Goal: Task Accomplishment & Management: Complete application form

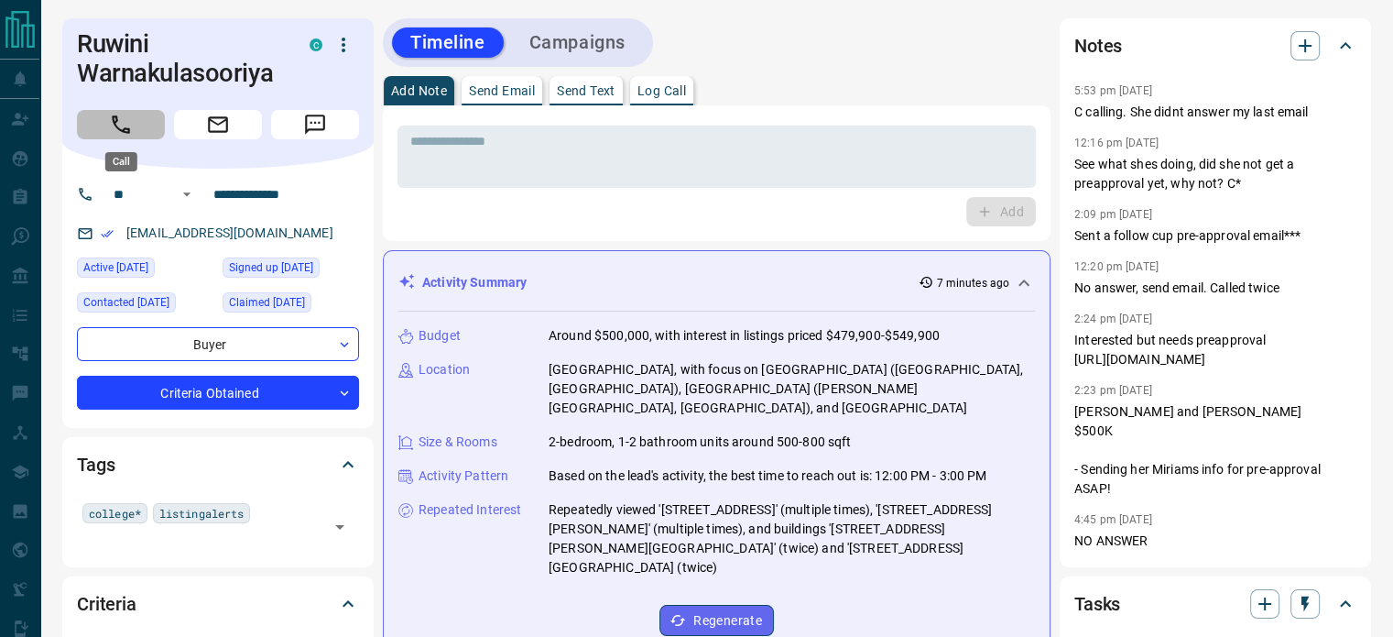
click at [139, 125] on button "Call" at bounding box center [121, 124] width 88 height 29
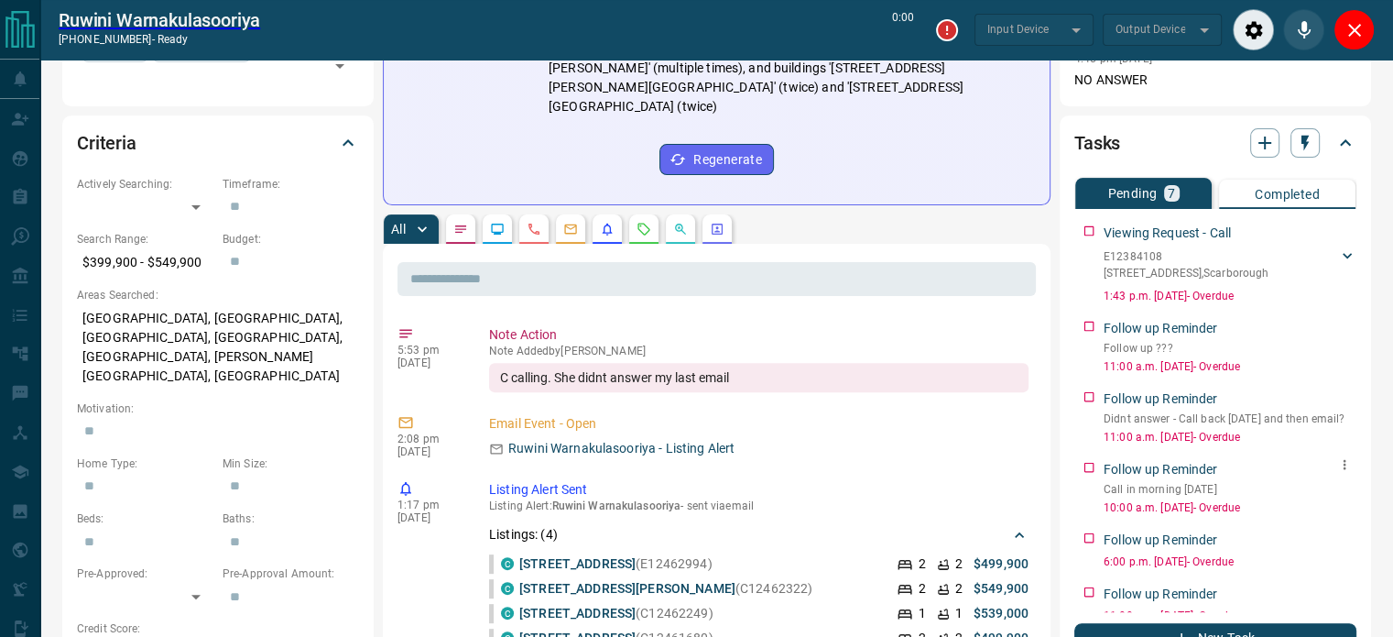
scroll to position [82, 0]
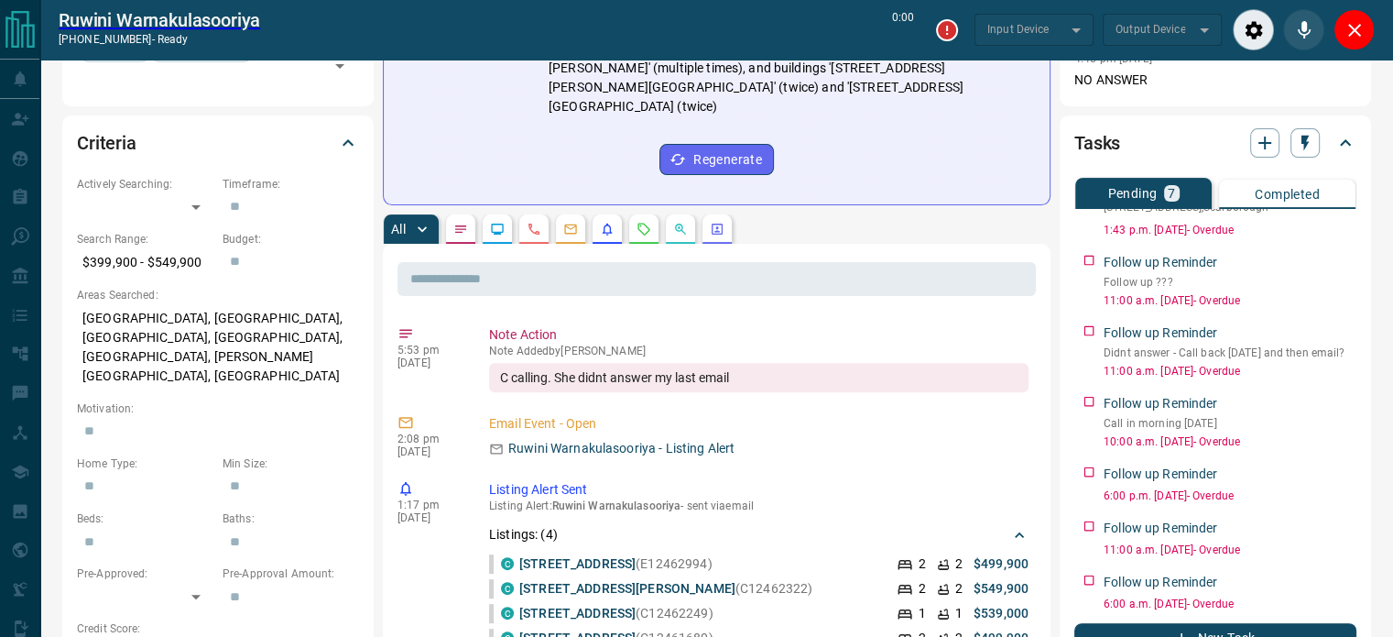
type input "*******"
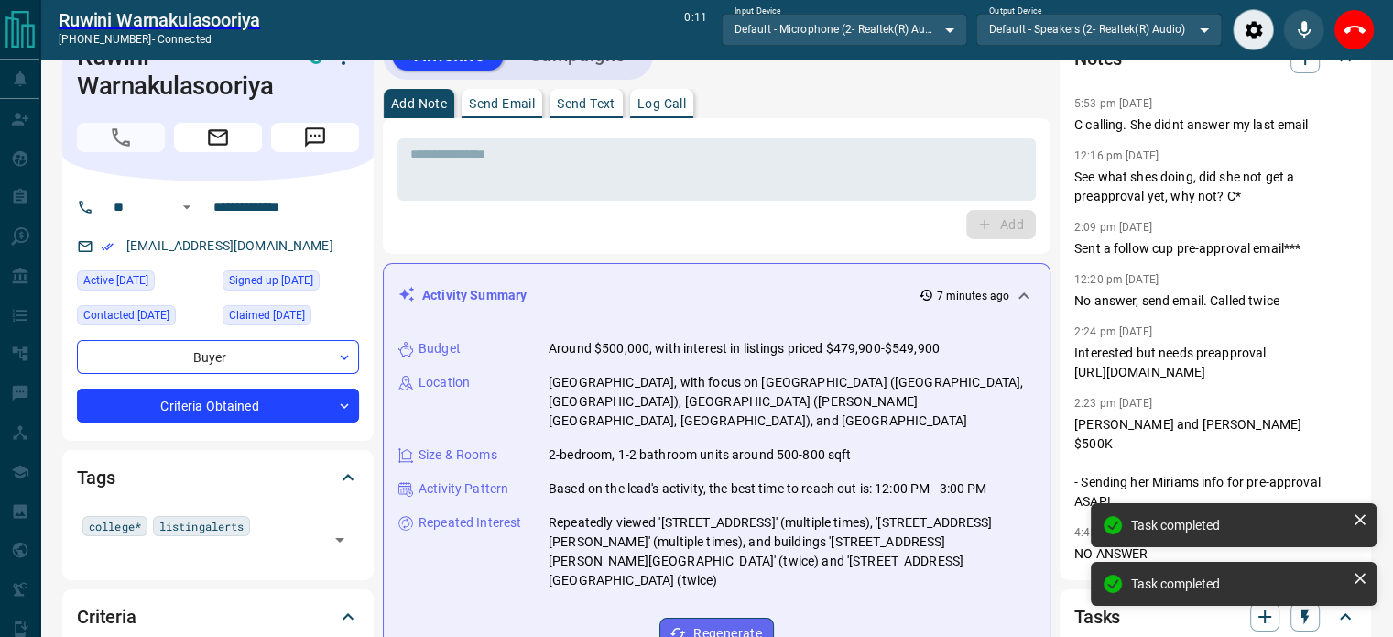
scroll to position [17, 0]
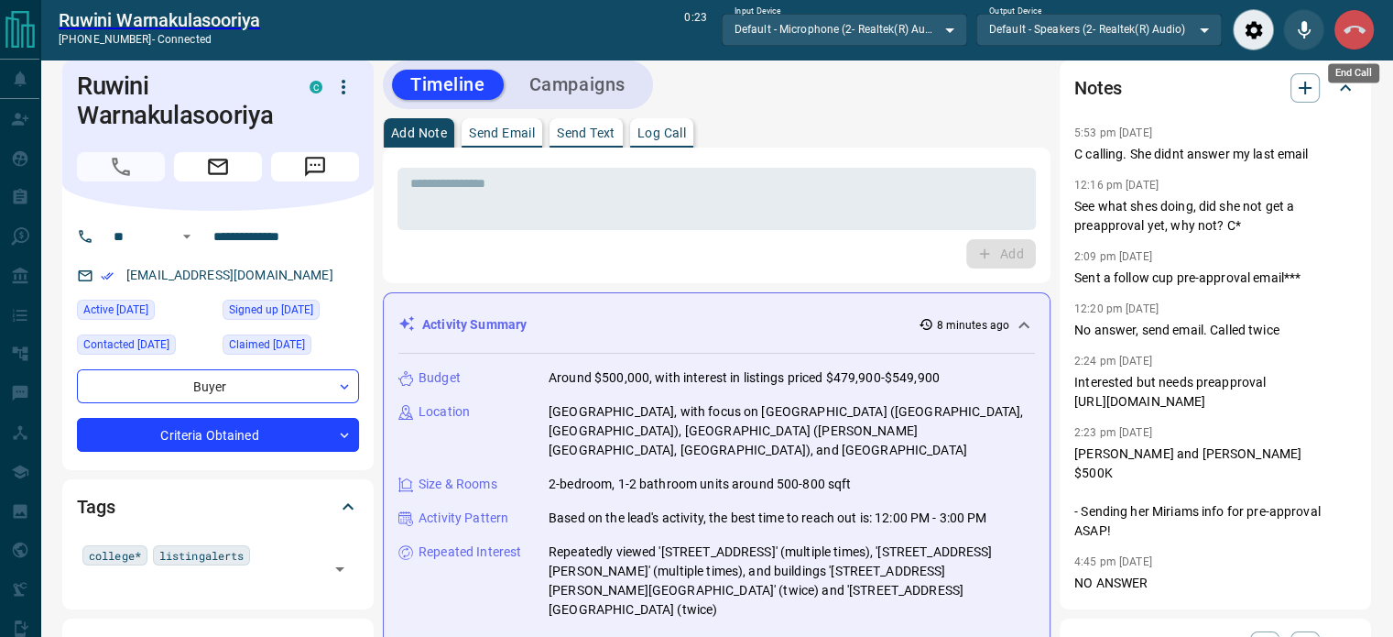
click at [1349, 37] on icon "End Call" at bounding box center [1355, 30] width 22 height 22
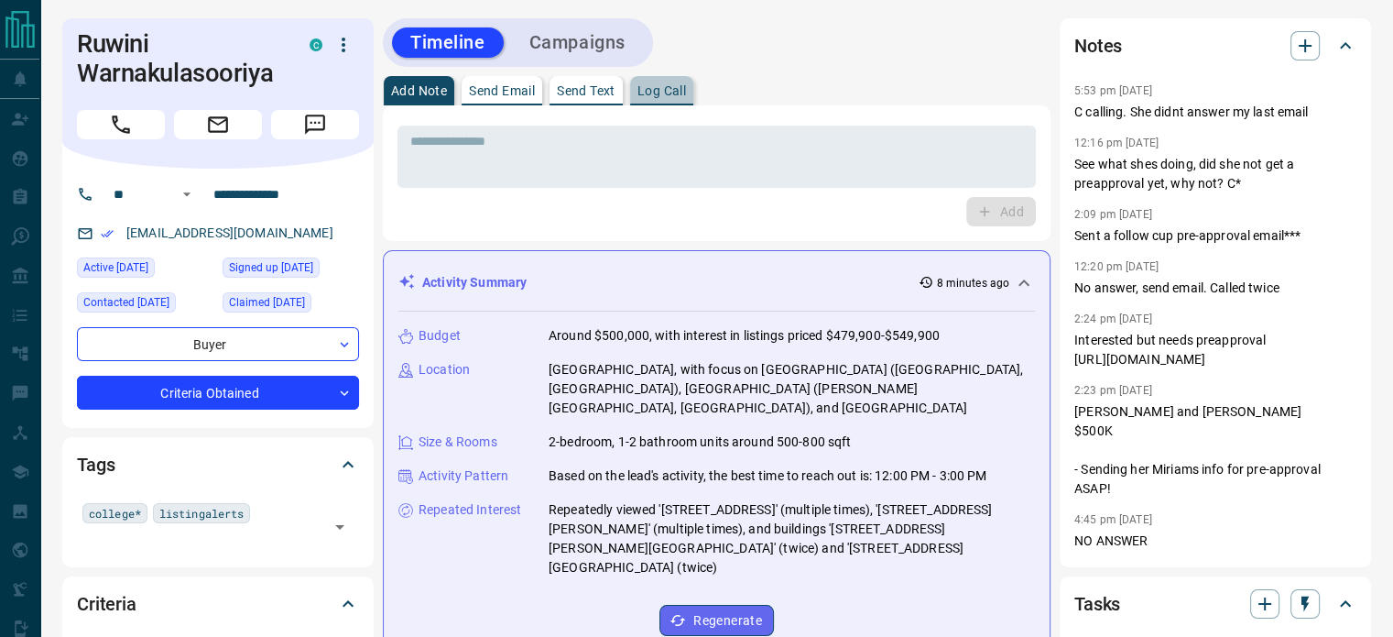
click at [659, 98] on button "Log Call" at bounding box center [661, 90] width 63 height 29
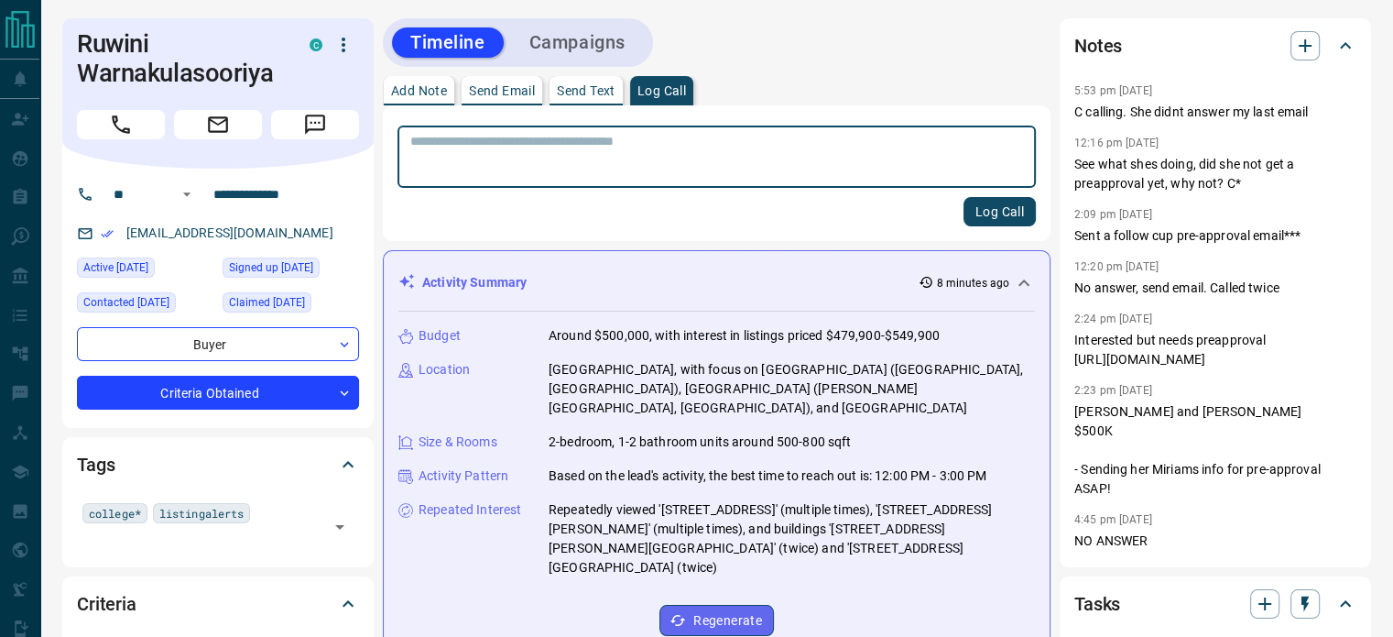
click at [608, 137] on textarea at bounding box center [716, 157] width 613 height 47
type textarea "*"
type textarea "*********"
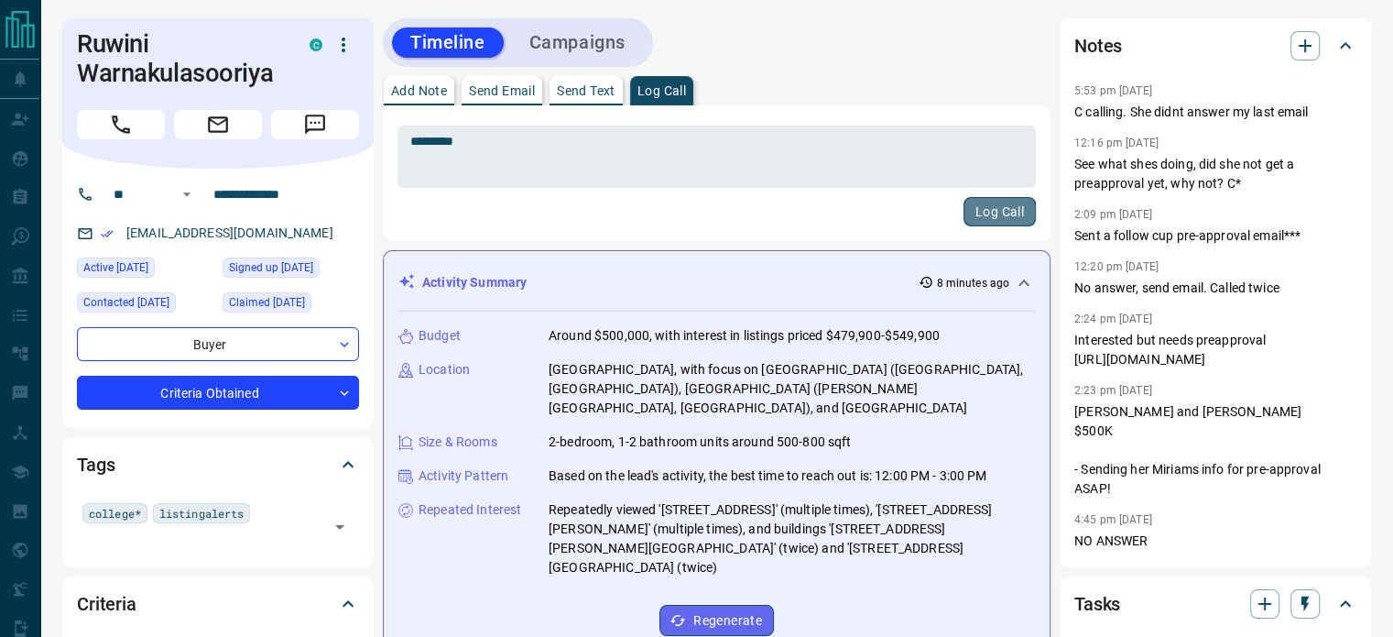
click at [975, 210] on button "Log Call" at bounding box center [1000, 211] width 72 height 29
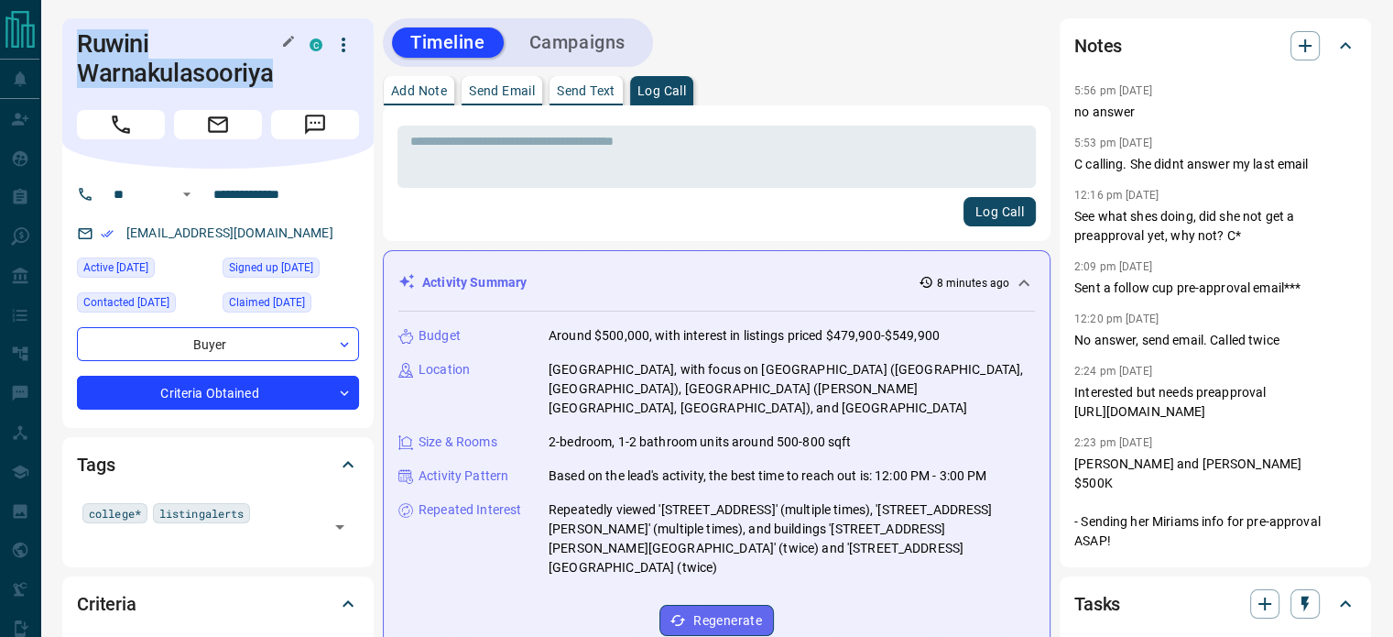
drag, startPoint x: 275, startPoint y: 72, endPoint x: 67, endPoint y: 48, distance: 209.4
click at [67, 48] on div "Ruwini Warnakulasooriya C" at bounding box center [217, 93] width 311 height 150
copy h1 "Ruwini Warnakulasooriya"
